Goal: Task Accomplishment & Management: Use online tool/utility

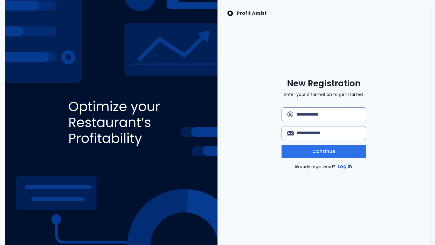
click at [344, 169] on link "Log in" at bounding box center [345, 166] width 17 height 7
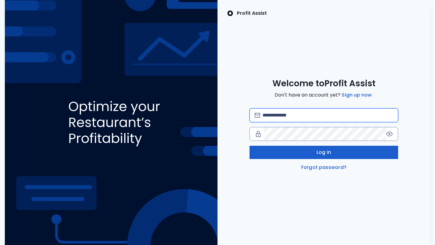
type input "**********"
click at [334, 153] on button "Log in" at bounding box center [324, 152] width 149 height 13
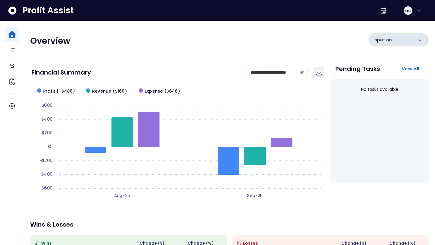
click at [402, 38] on div "spot on" at bounding box center [399, 39] width 60 height 13
click at [421, 39] on icon at bounding box center [420, 40] width 6 height 6
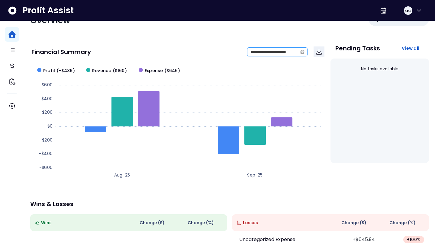
click at [302, 52] on icon "calendar" at bounding box center [303, 52] width 4 height 2
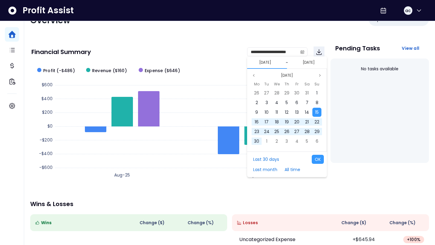
click at [284, 38] on div "**********" at bounding box center [229, 154] width 411 height 307
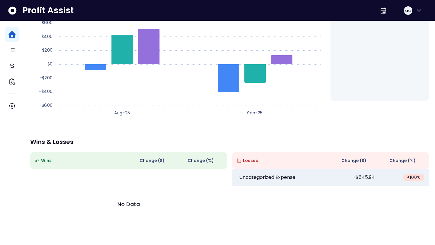
scroll to position [0, 0]
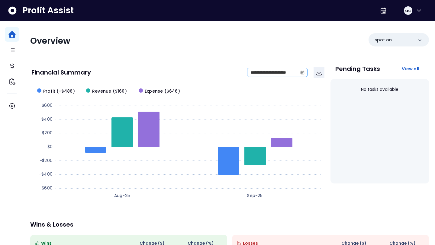
click at [300, 70] on span at bounding box center [303, 72] width 10 height 8
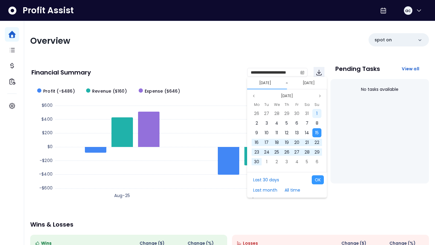
click at [317, 113] on span "1" at bounding box center [317, 114] width 1 height 6
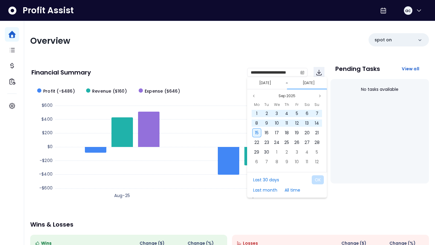
click at [257, 136] on span "15" at bounding box center [257, 133] width 4 height 6
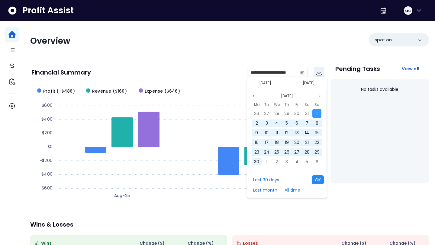
click at [321, 184] on button "OK" at bounding box center [318, 180] width 12 height 9
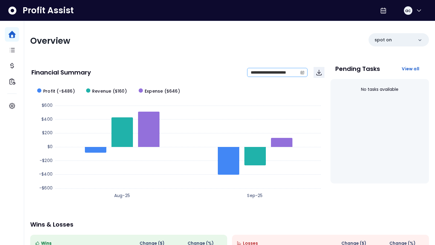
click at [301, 72] on icon "calendar" at bounding box center [303, 72] width 4 height 3
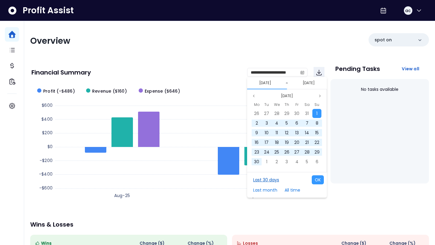
click at [256, 180] on button "Last 30 days" at bounding box center [266, 180] width 32 height 9
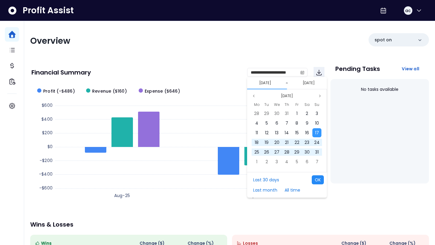
click at [317, 181] on button "OK" at bounding box center [318, 180] width 12 height 9
type input "**********"
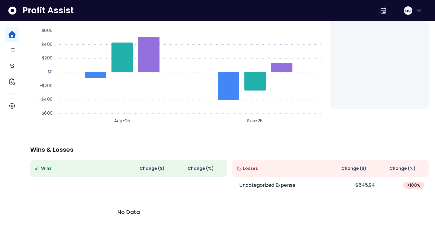
scroll to position [83, 0]
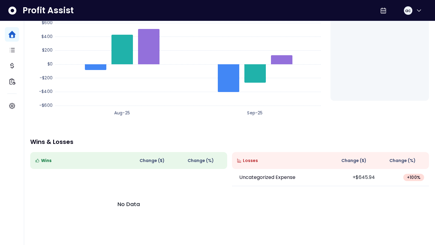
click at [43, 161] on span "Wins" at bounding box center [46, 161] width 11 height 6
click at [53, 164] on div "Wins" at bounding box center [79, 160] width 89 height 7
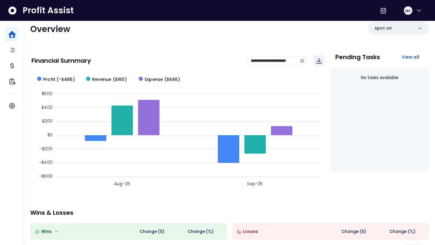
scroll to position [0, 0]
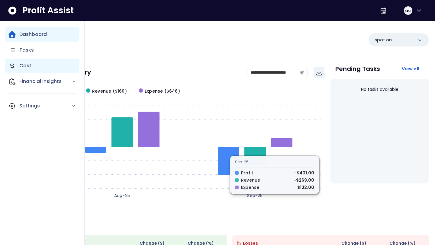
click at [17, 63] on div "Cost" at bounding box center [42, 66] width 75 height 15
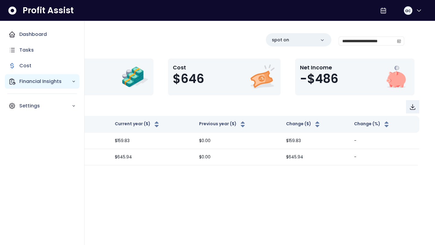
click at [13, 83] on icon "Main navigation" at bounding box center [11, 81] width 7 height 7
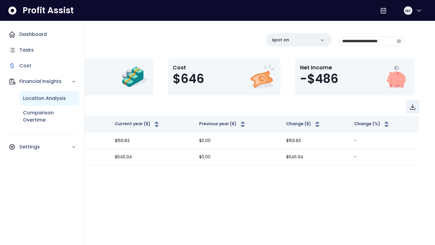
click at [30, 100] on p "Location Analysis" at bounding box center [44, 98] width 43 height 7
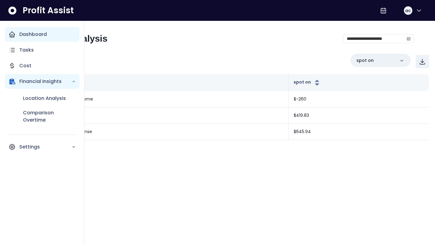
click at [25, 34] on p "Dashboard" at bounding box center [33, 34] width 28 height 7
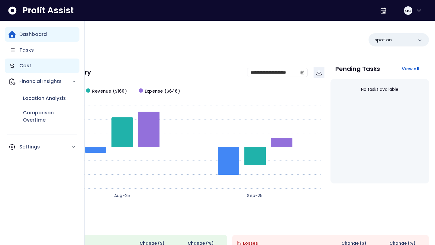
click at [14, 64] on icon "Main navigation" at bounding box center [11, 65] width 7 height 7
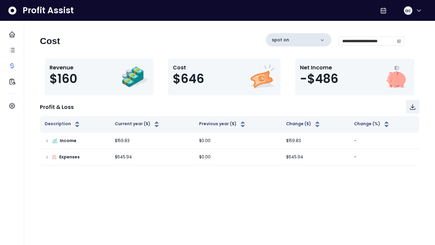
click at [317, 40] on div "spot on" at bounding box center [299, 39] width 66 height 13
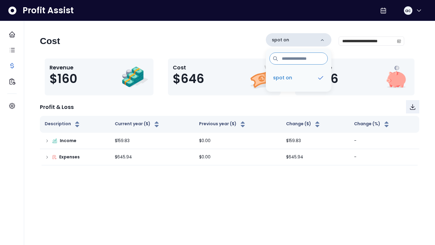
click at [317, 40] on div "spot on" at bounding box center [299, 39] width 66 height 13
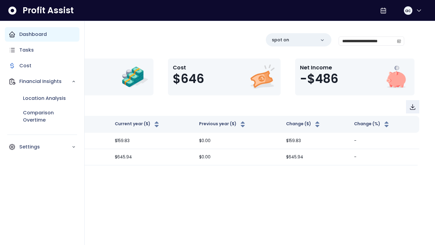
click at [11, 34] on icon "Main navigation" at bounding box center [11, 34] width 7 height 7
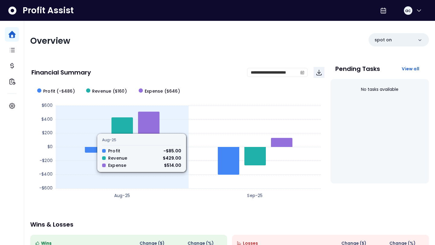
click at [91, 152] on icon at bounding box center [95, 150] width 21 height 6
click at [156, 125] on icon at bounding box center [148, 129] width 21 height 35
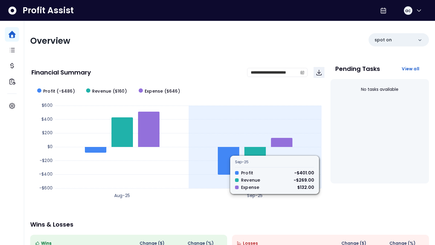
click at [239, 135] on rect at bounding box center [177, 143] width 293 height 121
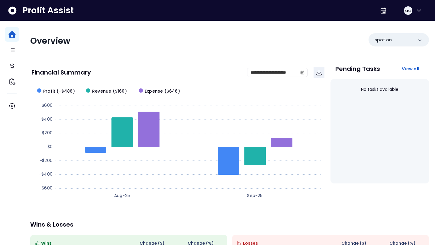
click at [246, 56] on div "**********" at bounding box center [229, 174] width 411 height 307
